Goal: Transaction & Acquisition: Purchase product/service

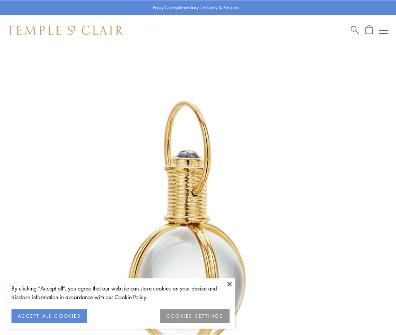
scroll to position [197, 0]
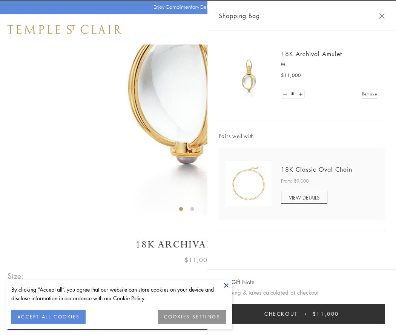
click at [301, 314] on button "Checkout $11,000" at bounding box center [302, 314] width 166 height 20
